Goal: Information Seeking & Learning: Check status

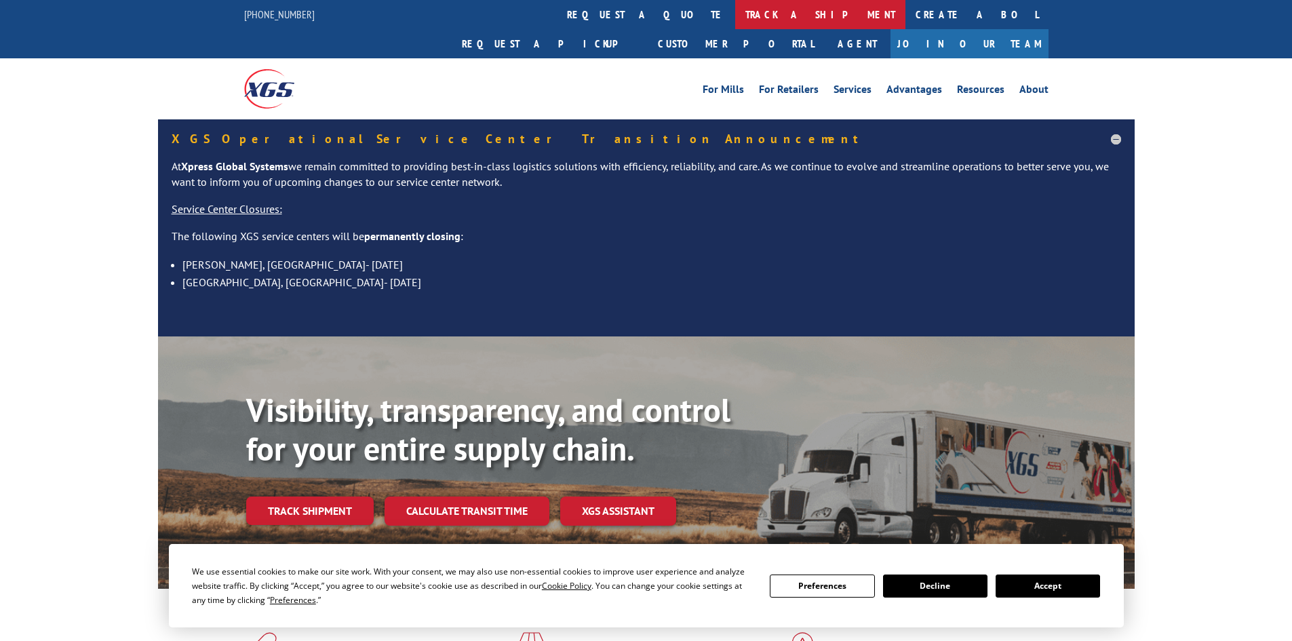
click at [735, 7] on link "track a shipment" at bounding box center [820, 14] width 170 height 29
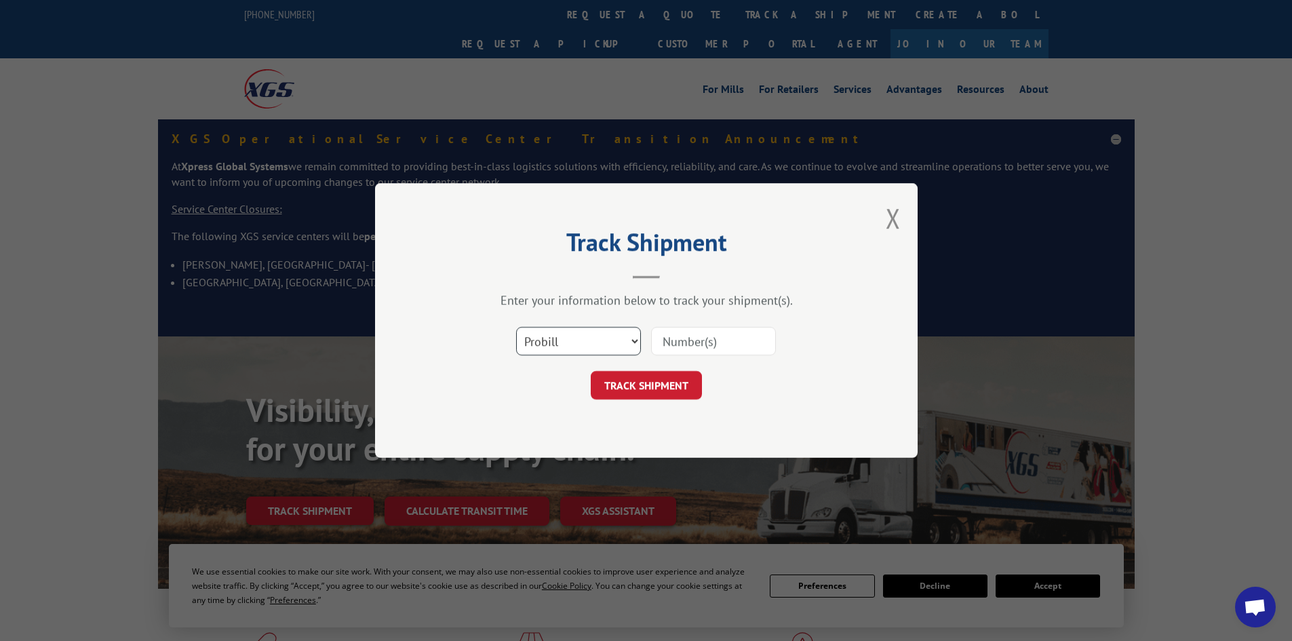
click at [539, 344] on select "Select category... Probill BOL PO" at bounding box center [578, 341] width 125 height 28
select select "bol"
click at [516, 327] on select "Select category... Probill BOL PO" at bounding box center [578, 341] width 125 height 28
click at [659, 348] on input at bounding box center [713, 341] width 125 height 28
paste input "6004397"
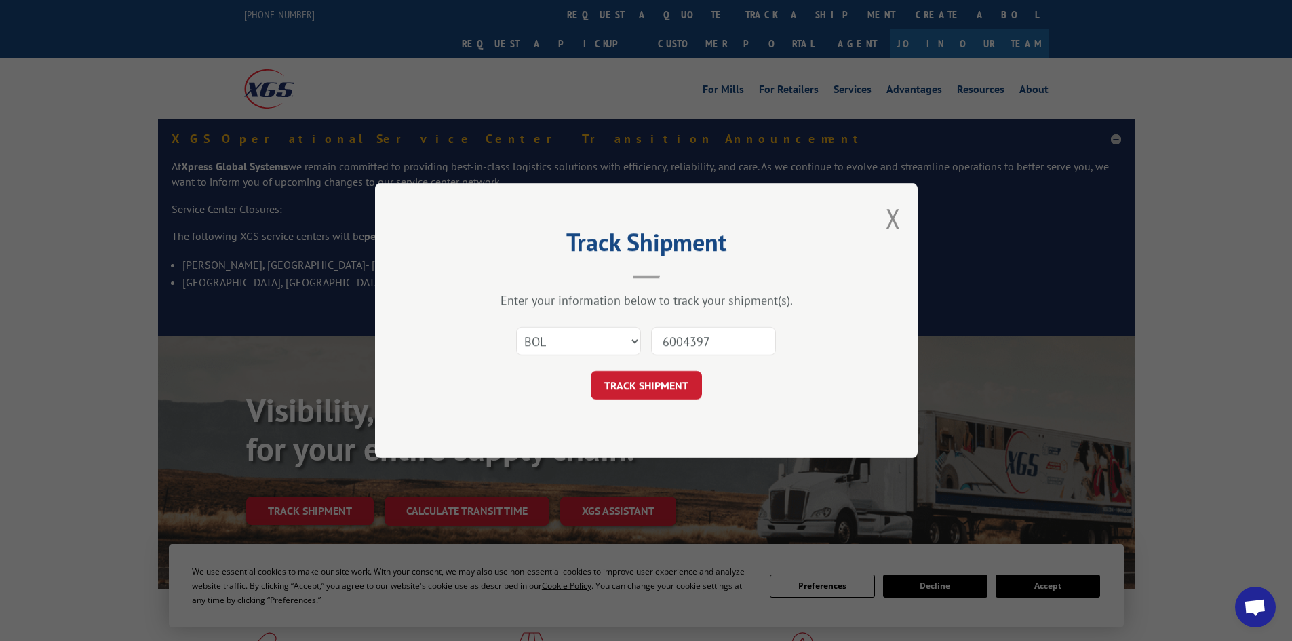
type input "6004397"
click at [673, 366] on form "Select category... Probill BOL PO 6004397 TRACK SHIPMENT" at bounding box center [646, 359] width 407 height 81
click at [679, 382] on button "TRACK SHIPMENT" at bounding box center [646, 385] width 111 height 28
